Goal: Navigation & Orientation: Go to known website

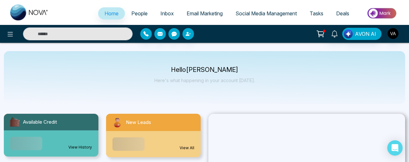
select select "*"
click at [98, 32] on input "text" at bounding box center [77, 33] width 108 height 13
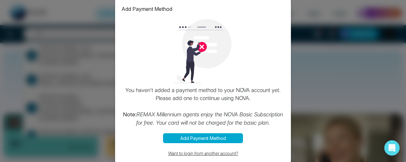
type input "*"
click at [177, 152] on button "Want to login from another account?" at bounding box center [202, 153] width 163 height 7
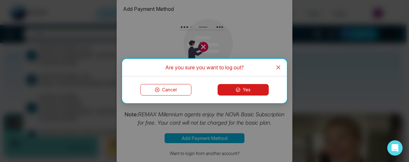
click at [242, 92] on button "Yes" at bounding box center [243, 90] width 51 height 12
